Goal: Task Accomplishment & Management: Use online tool/utility

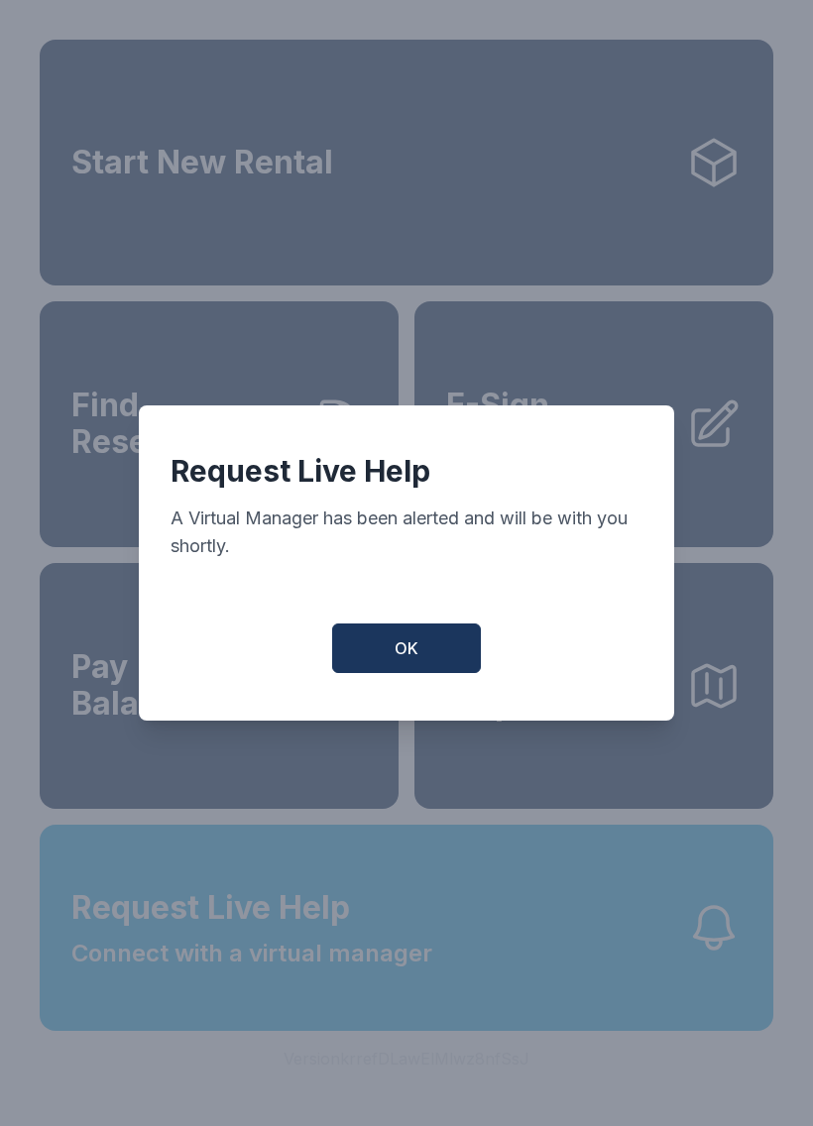
click at [380, 655] on button "OK" at bounding box center [406, 649] width 149 height 50
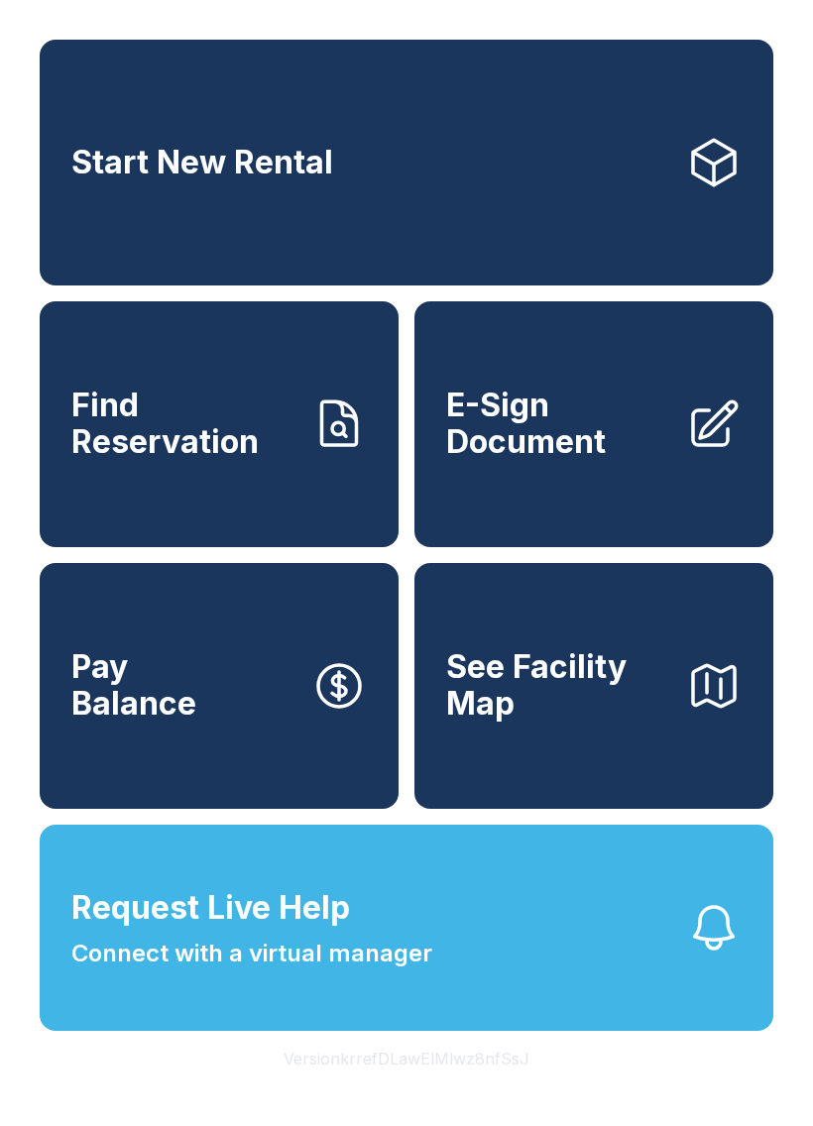
click at [664, 460] on span "E-Sign Document" at bounding box center [558, 424] width 224 height 72
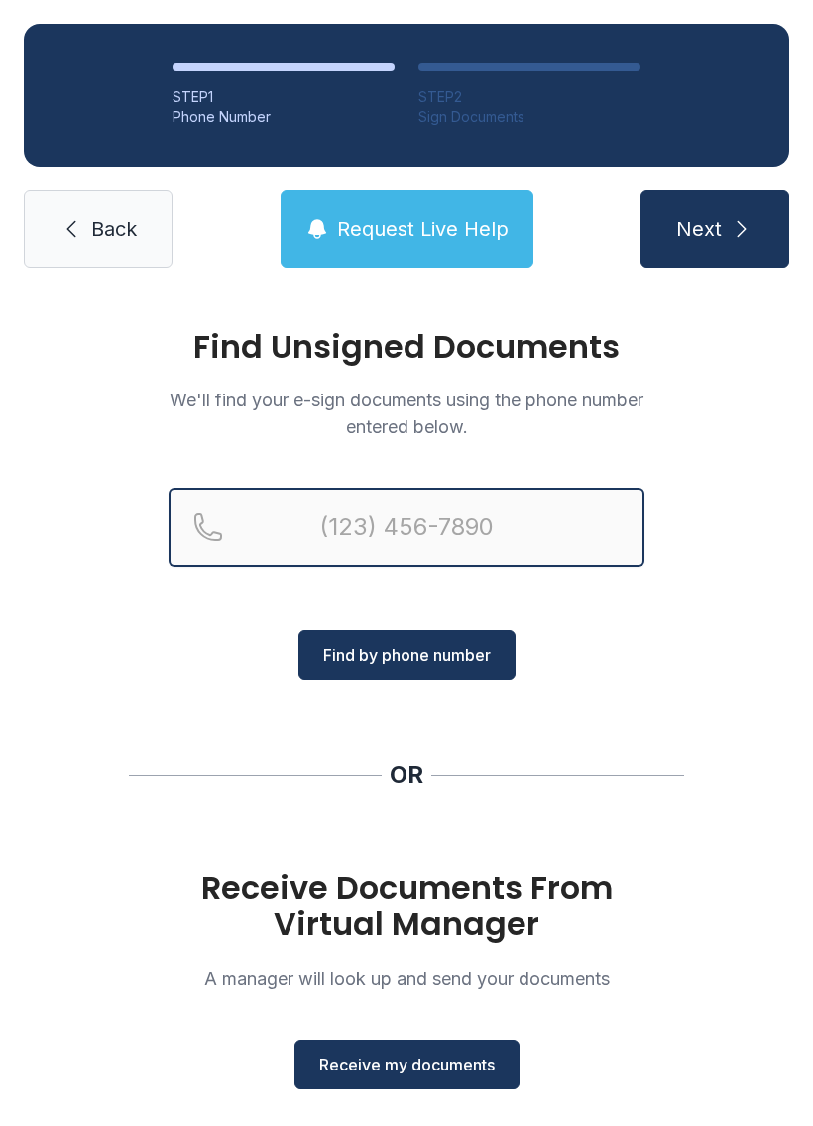
click at [318, 554] on input "Reservation phone number" at bounding box center [407, 527] width 476 height 79
type input "[PHONE_NUMBER]"
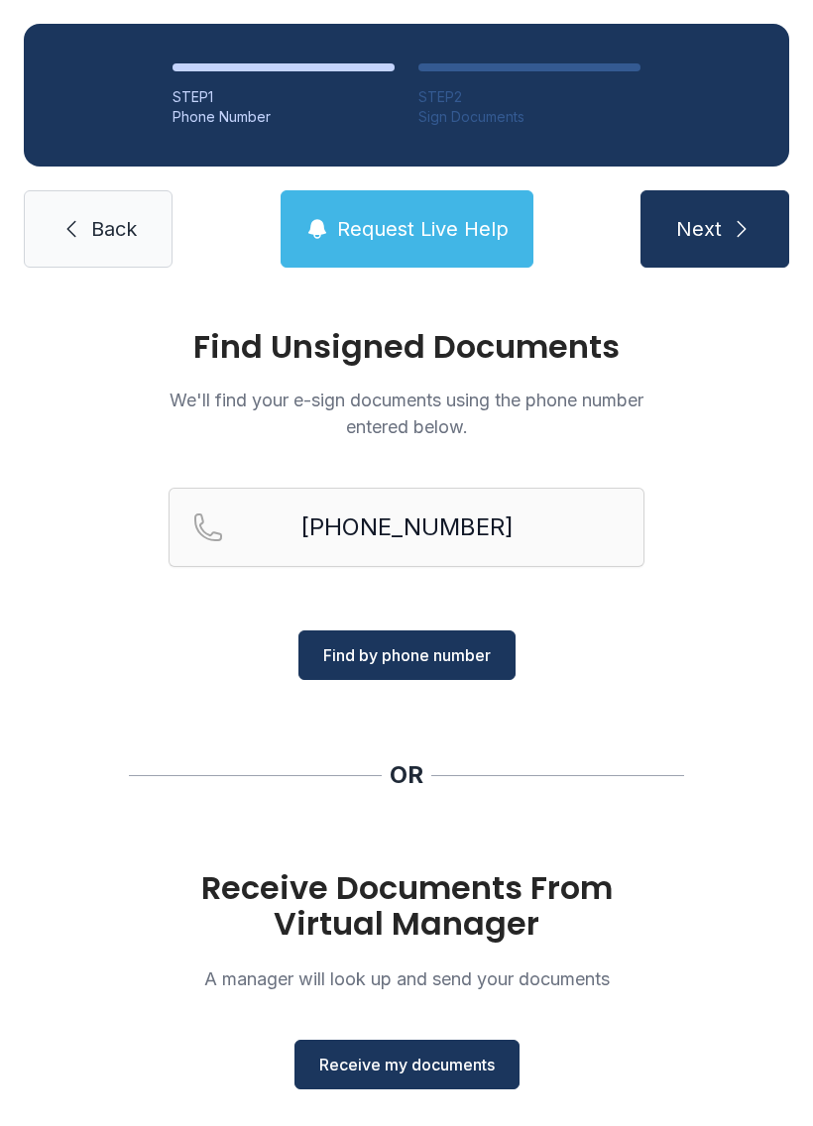
click at [345, 658] on span "Find by phone number" at bounding box center [407, 655] width 168 height 24
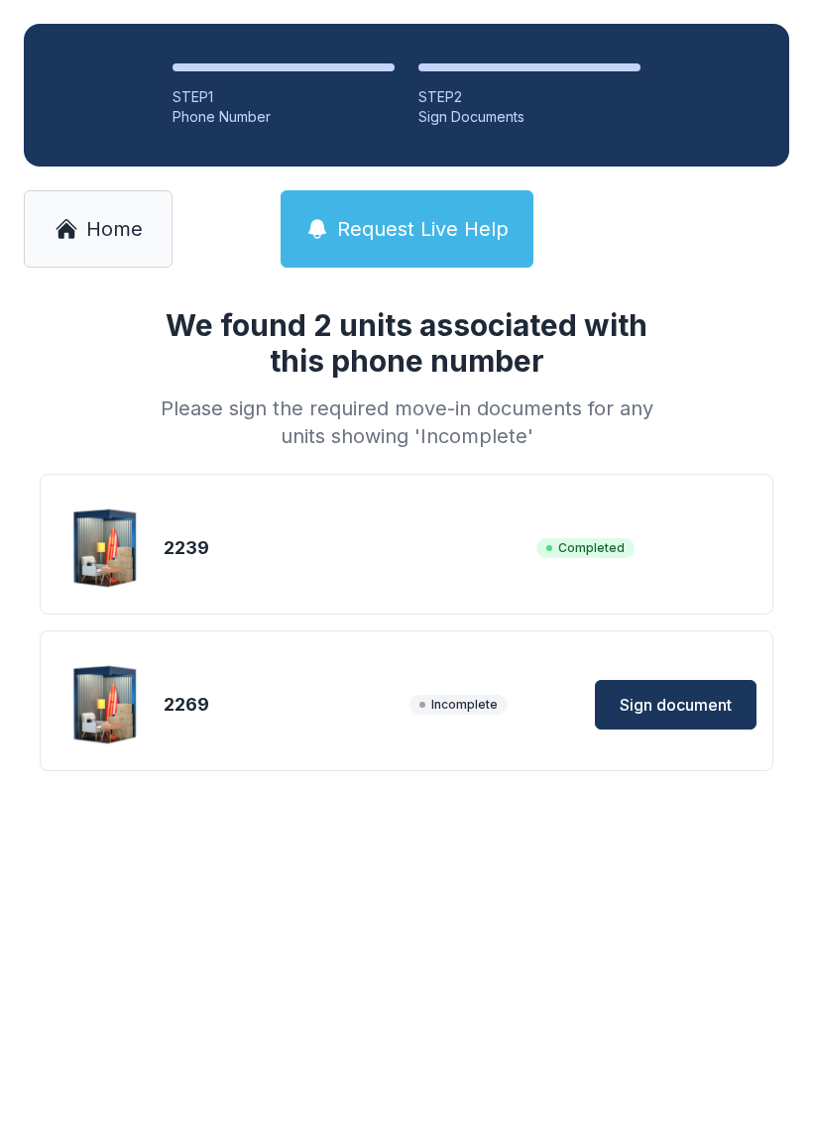
click at [678, 690] on button "Sign document" at bounding box center [676, 705] width 162 height 50
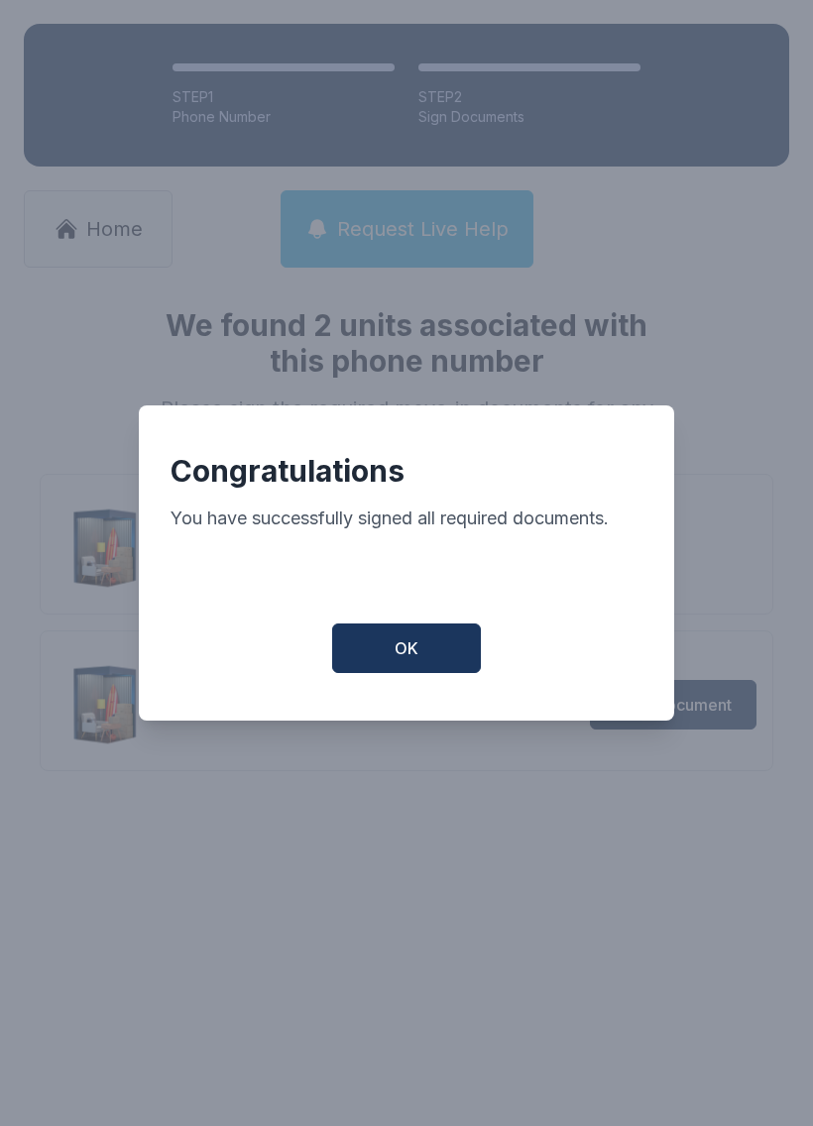
click at [422, 660] on button "OK" at bounding box center [406, 649] width 149 height 50
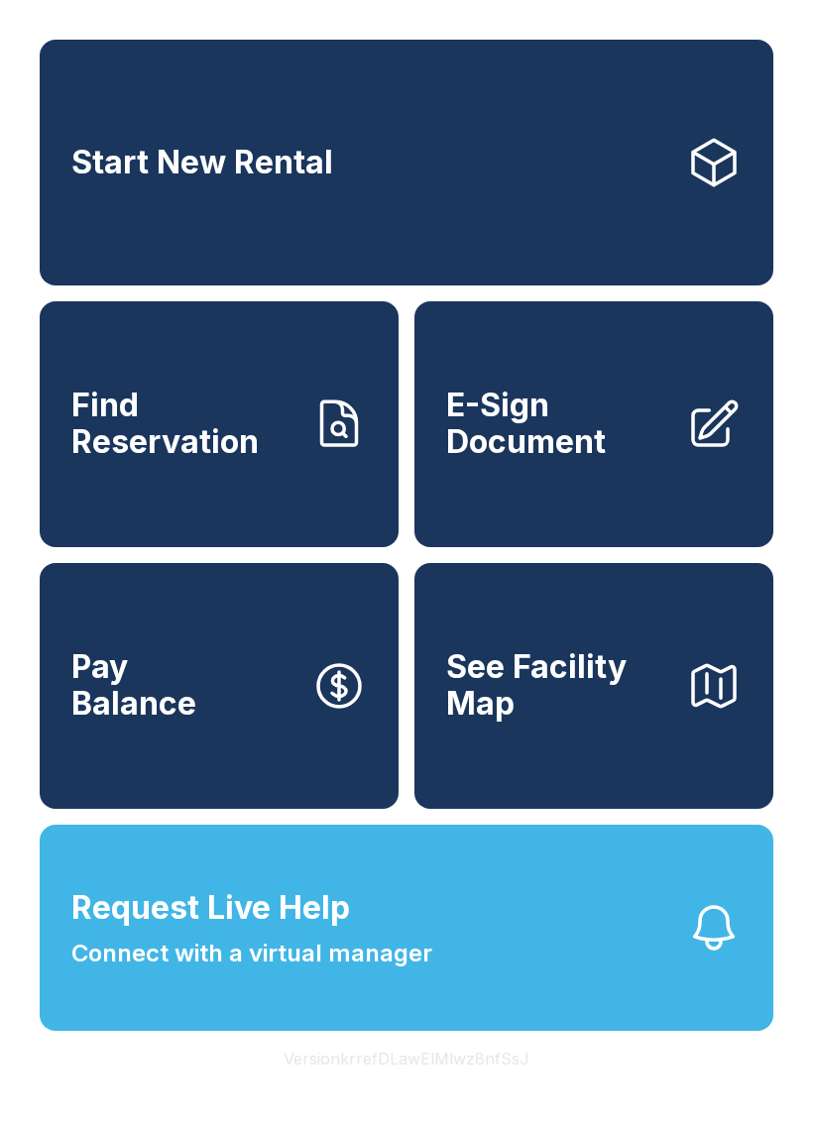
click at [488, 460] on span "E-Sign Document" at bounding box center [558, 424] width 224 height 72
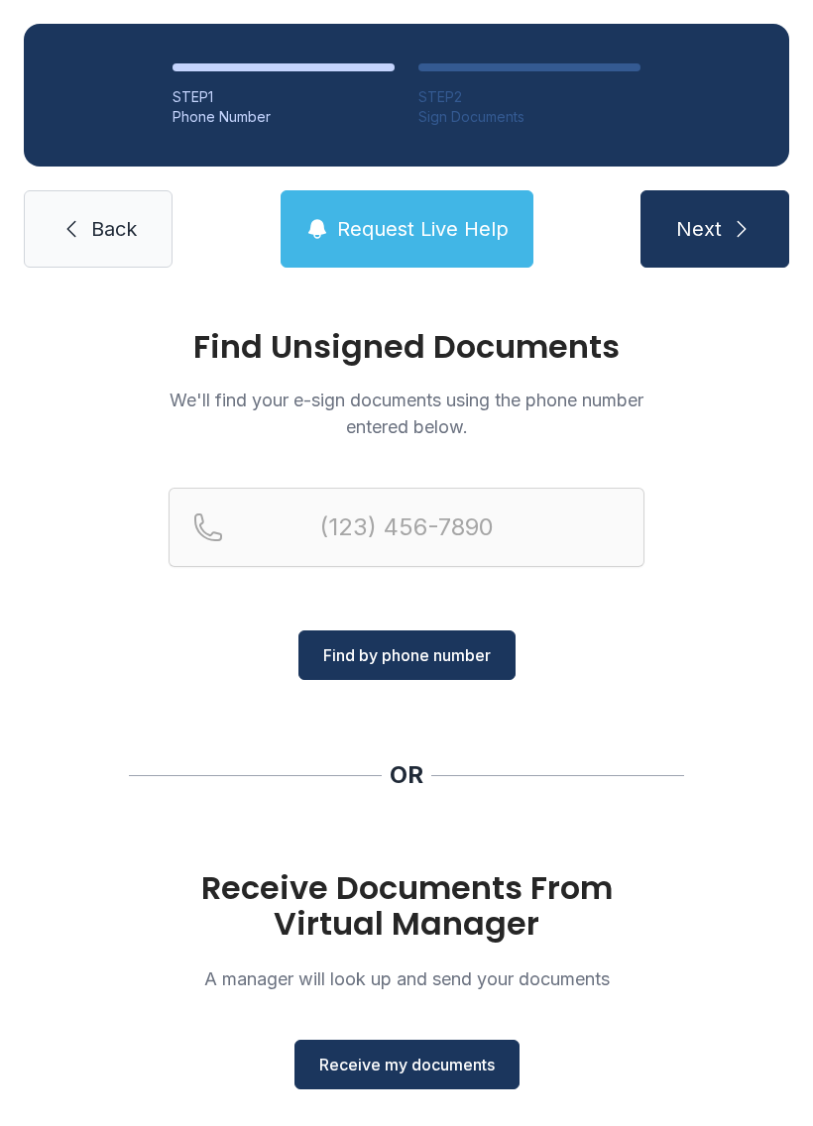
click at [367, 1050] on button "Receive my documents" at bounding box center [406, 1065] width 225 height 50
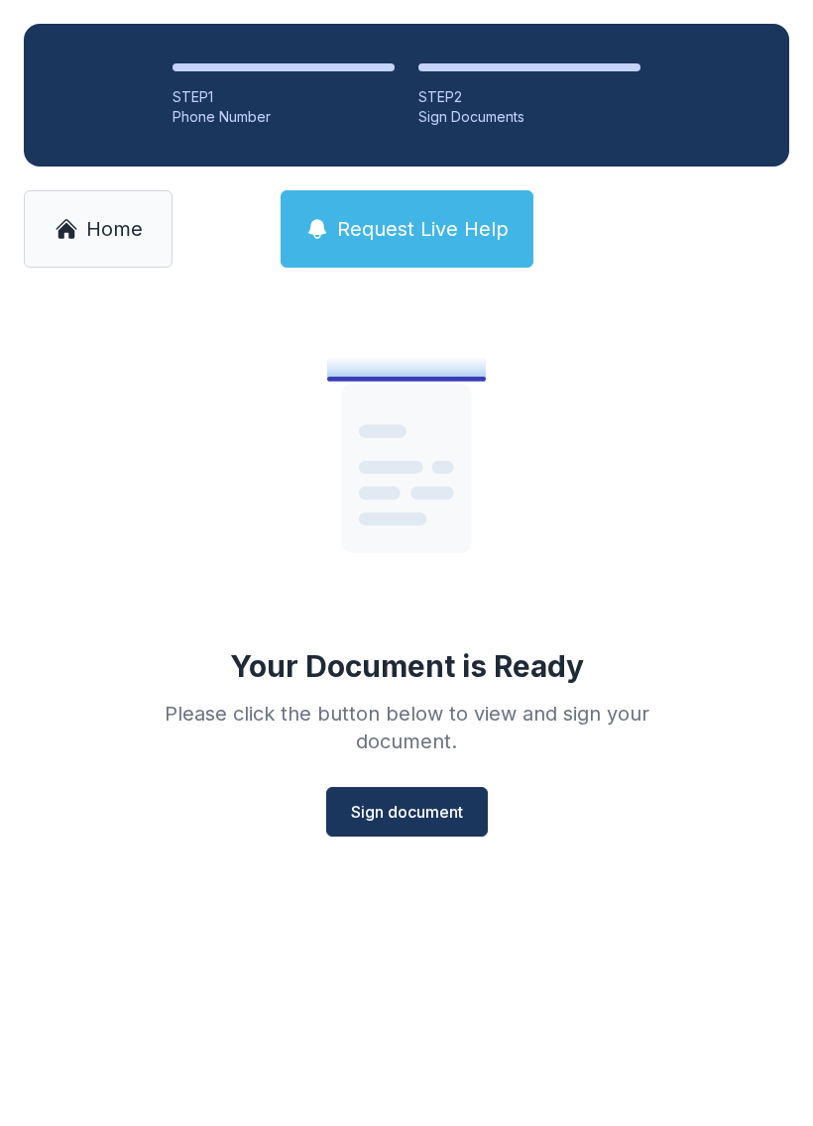
click at [392, 835] on button "Sign document" at bounding box center [407, 812] width 162 height 50
click at [143, 250] on link "Home" at bounding box center [98, 228] width 149 height 77
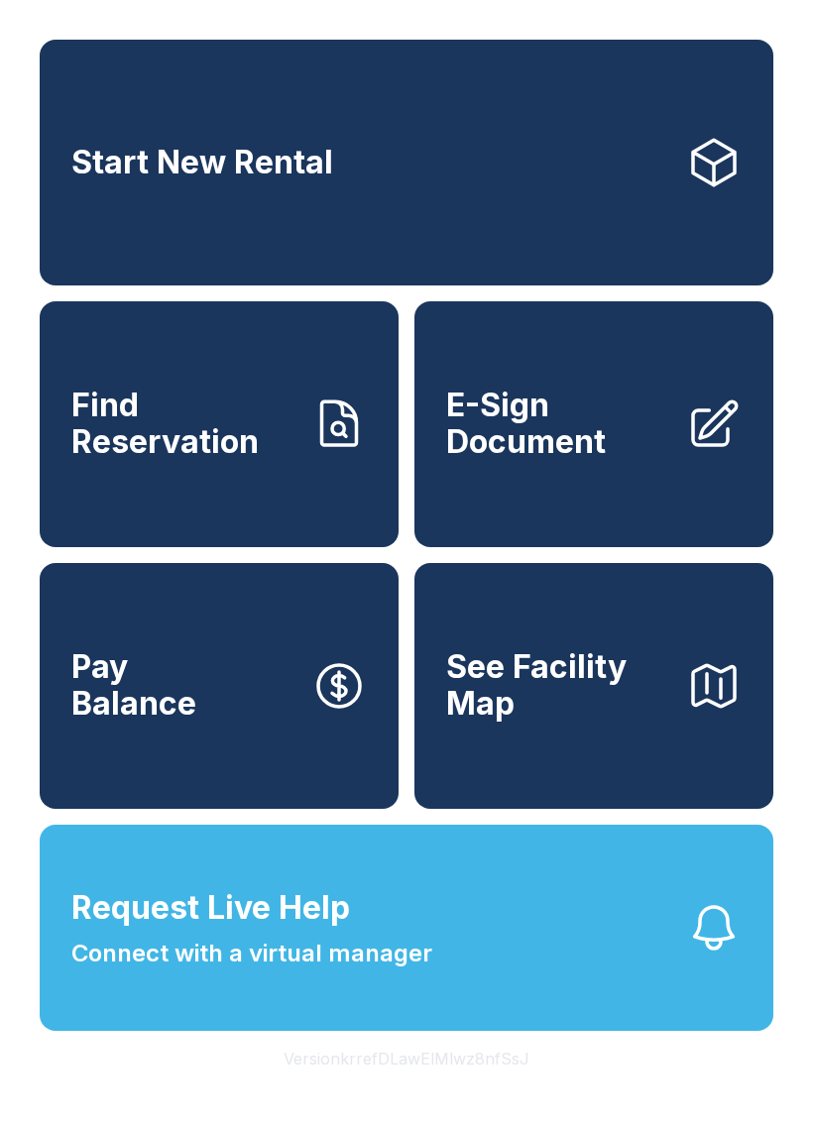
click at [603, 483] on link "E-Sign Document" at bounding box center [593, 424] width 359 height 246
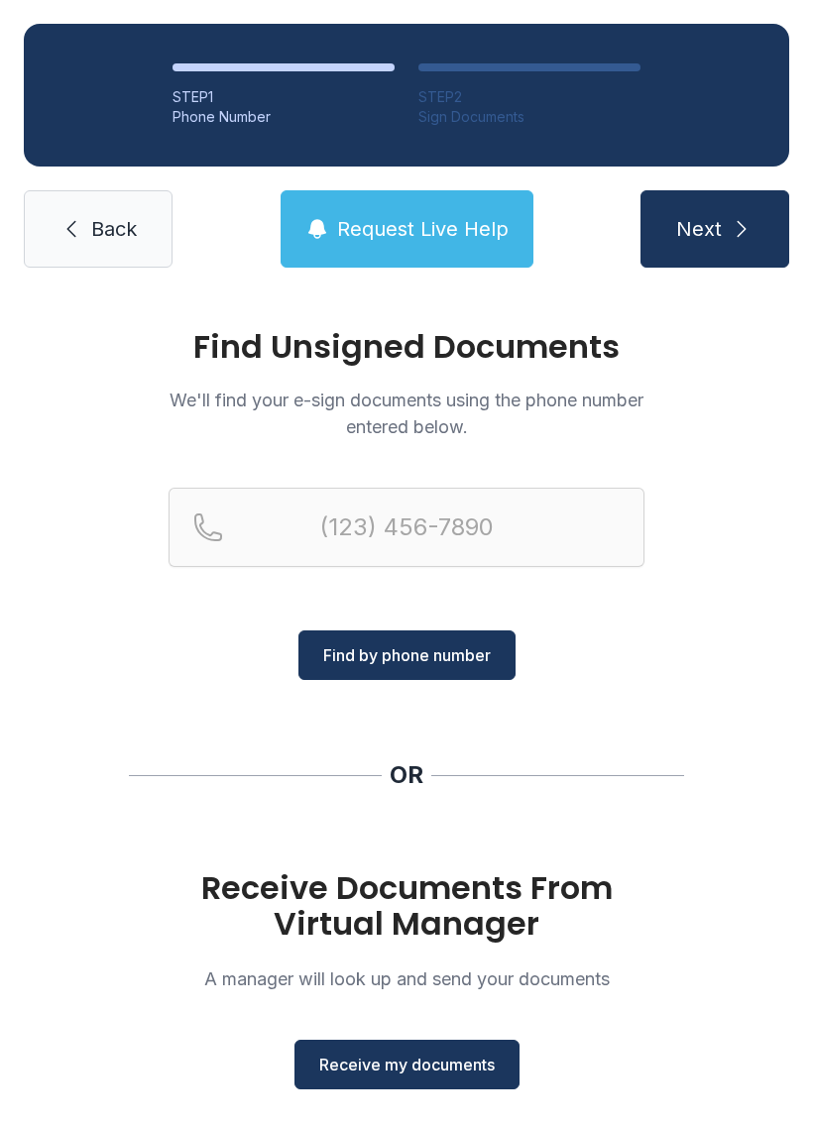
click at [459, 1067] on span "Receive my documents" at bounding box center [406, 1065] width 175 height 24
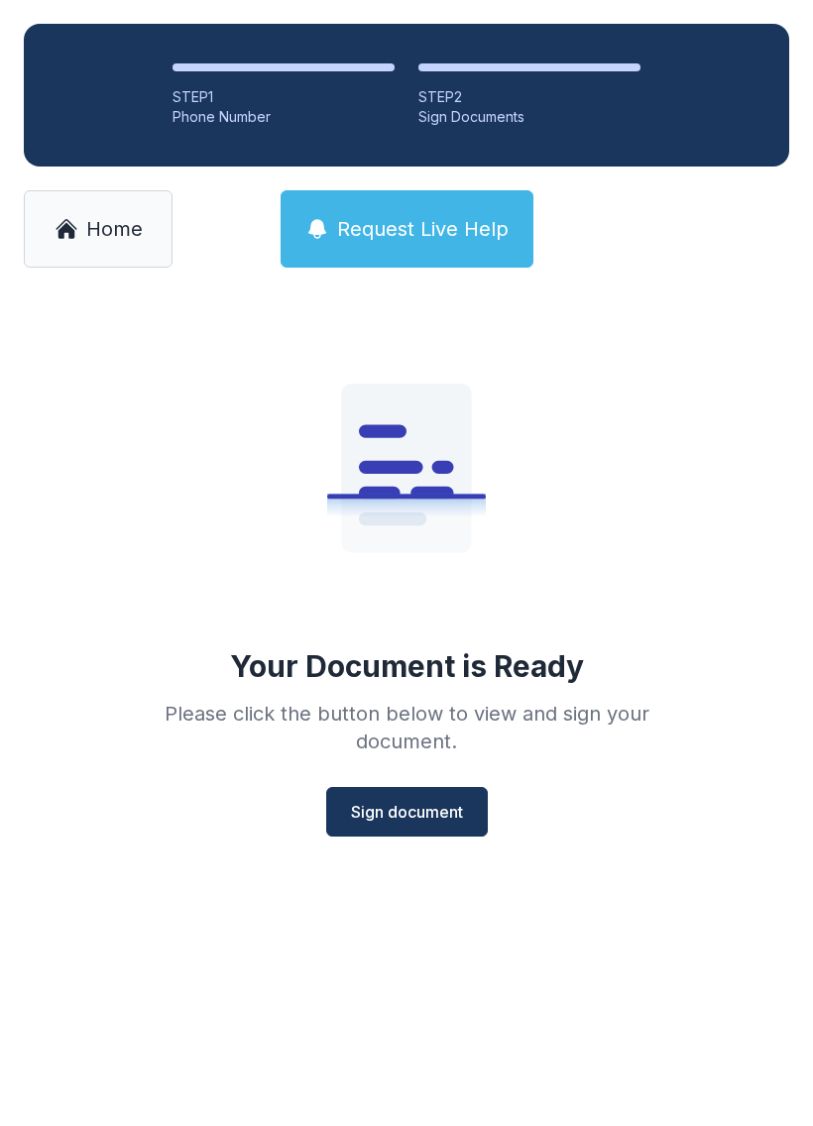
click at [409, 789] on button "Sign document" at bounding box center [407, 812] width 162 height 50
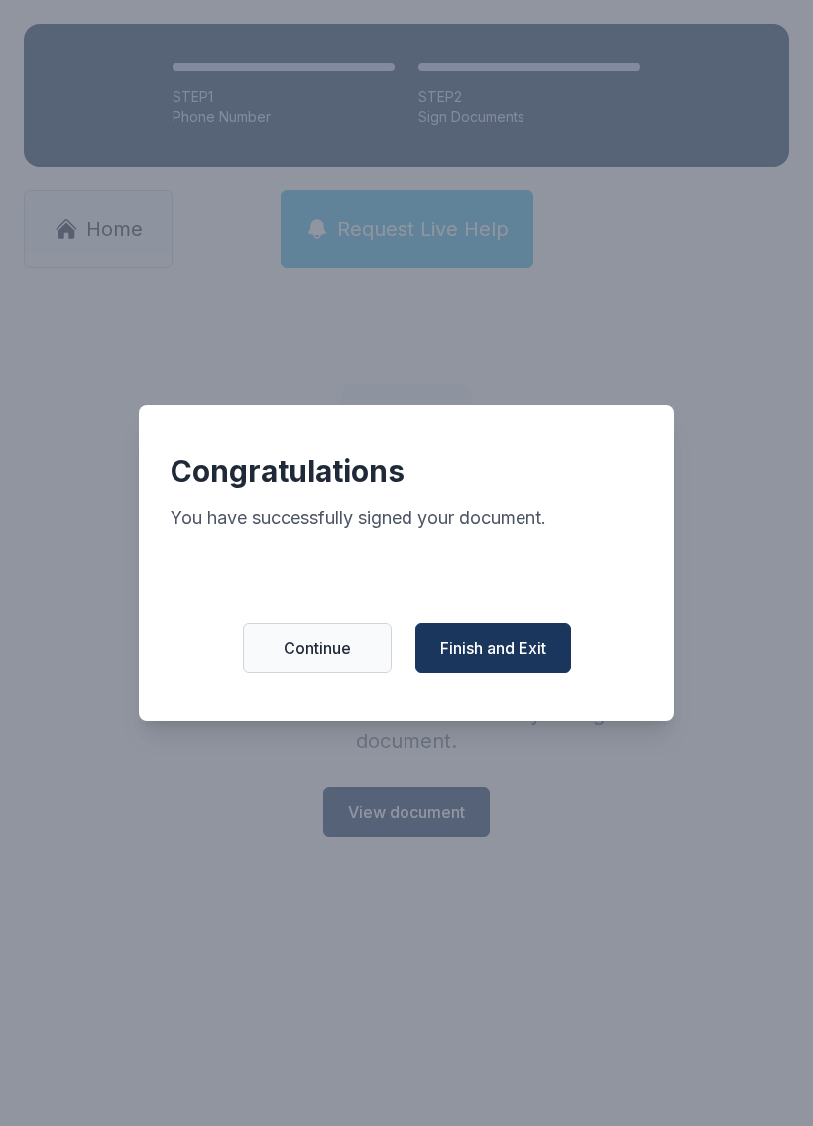
click at [502, 673] on button "Finish and Exit" at bounding box center [493, 649] width 156 height 50
